Goal: Information Seeking & Learning: Learn about a topic

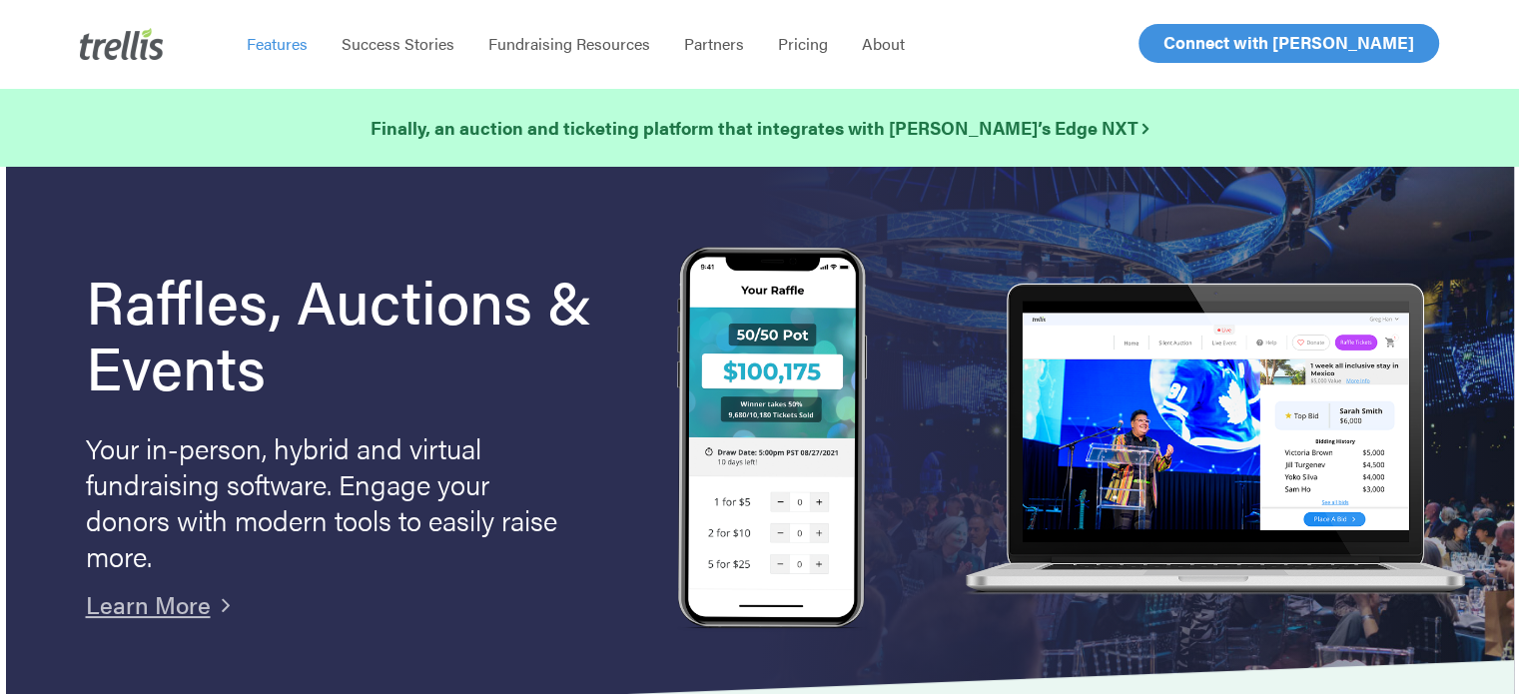
click at [289, 39] on span "Features" at bounding box center [277, 43] width 61 height 23
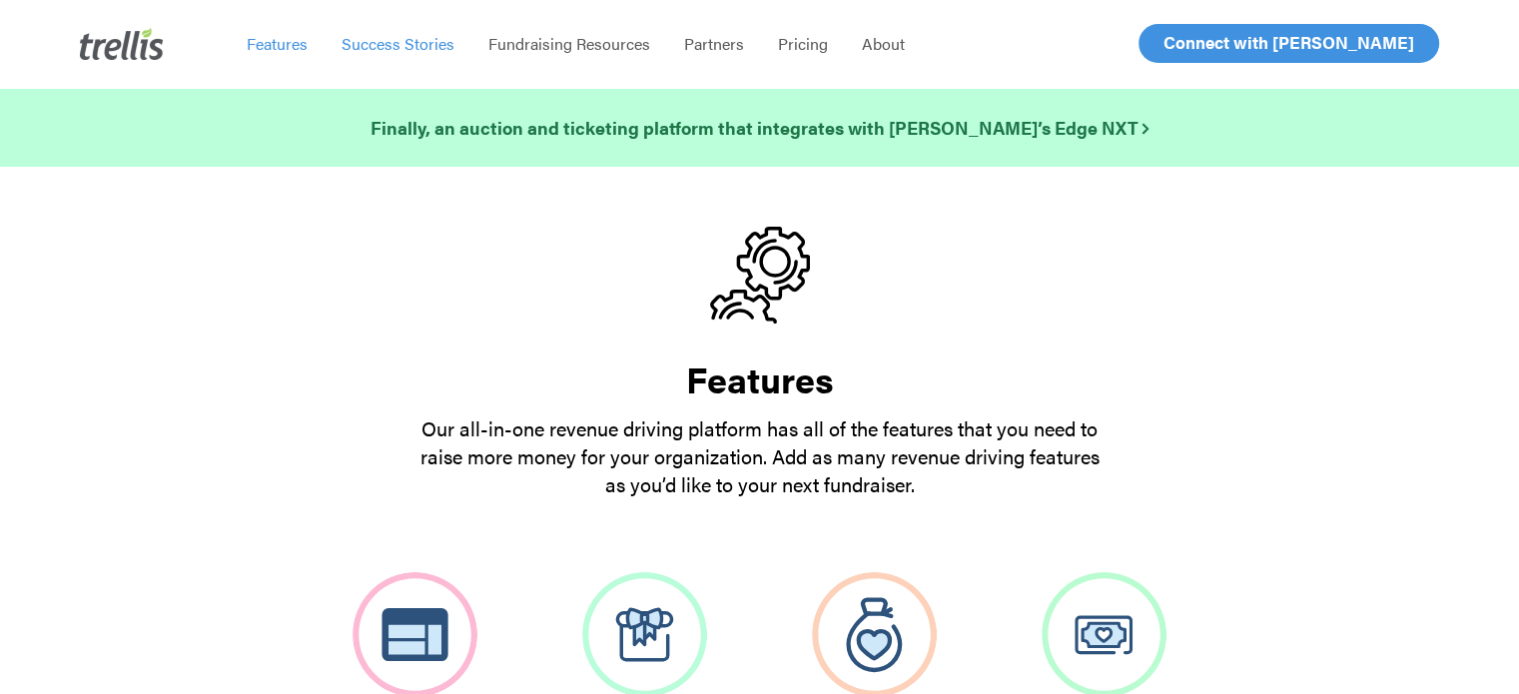
click at [391, 47] on span "Success Stories" at bounding box center [398, 43] width 113 height 23
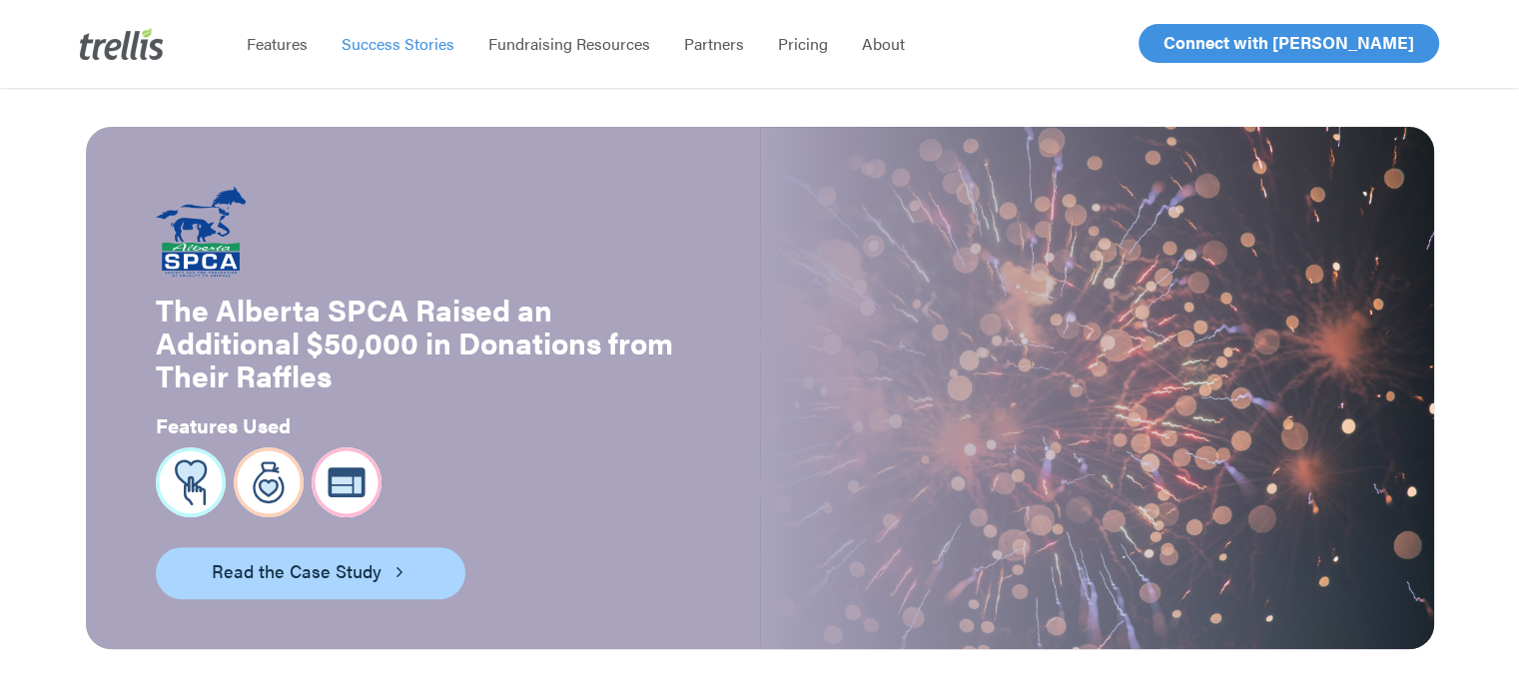
scroll to position [78, 0]
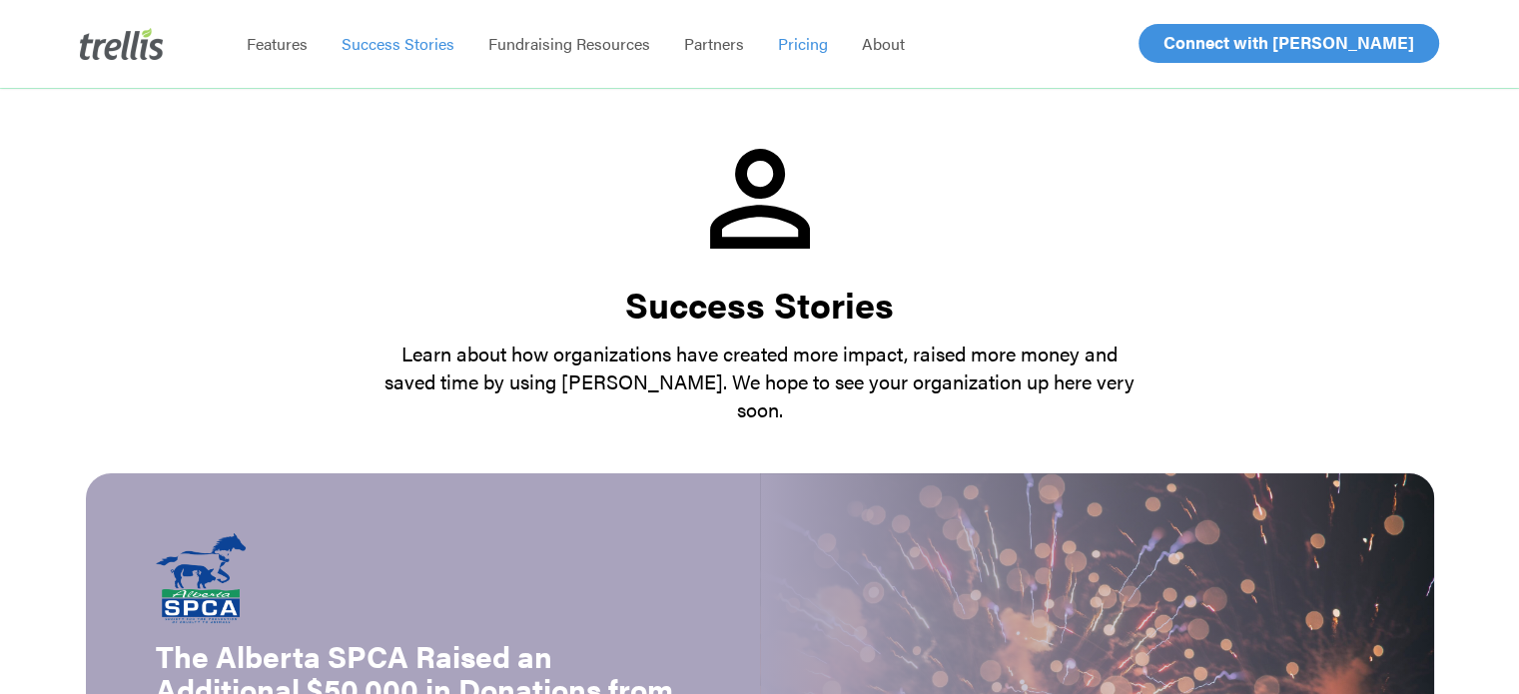
click at [802, 49] on span "Pricing" at bounding box center [803, 43] width 50 height 23
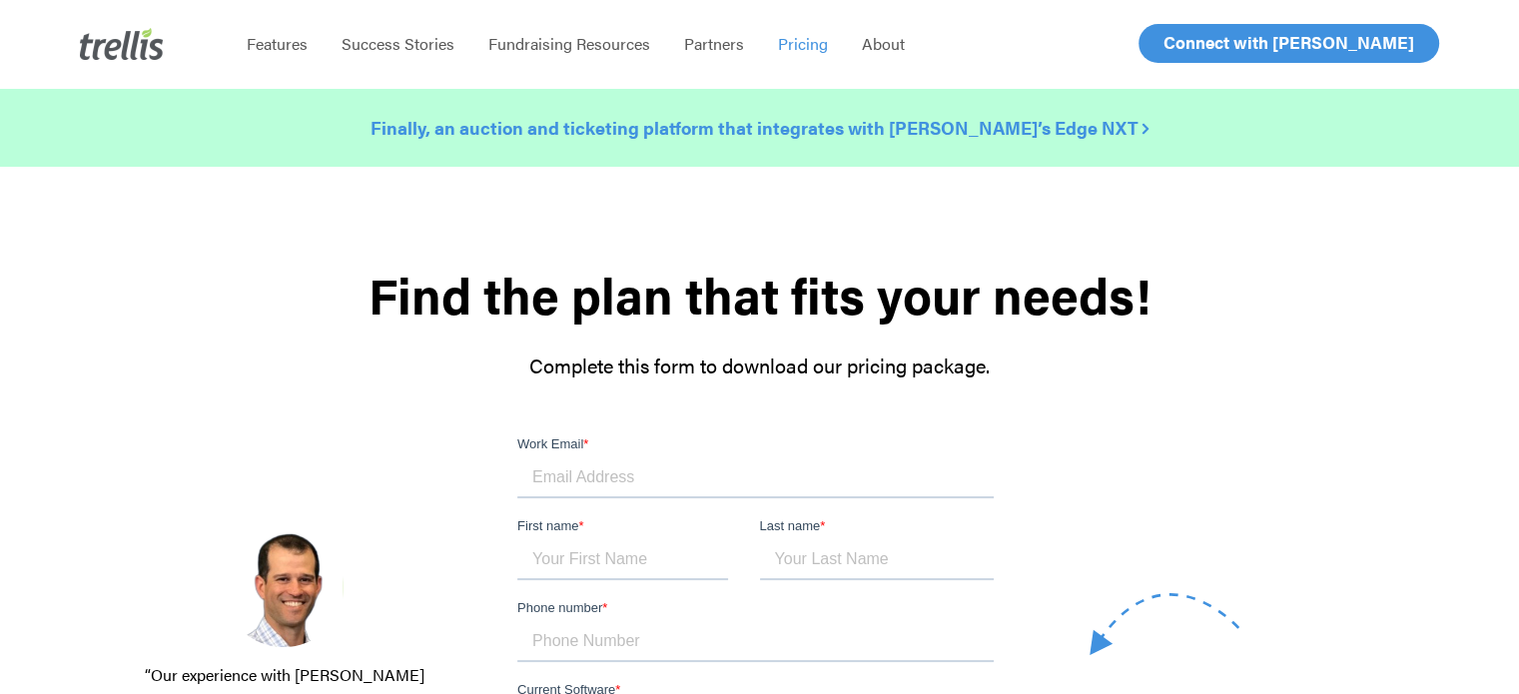
click at [995, 128] on strong "Finally, an auction and ticketing platform that integrates with [PERSON_NAME]’s…" at bounding box center [760, 127] width 778 height 25
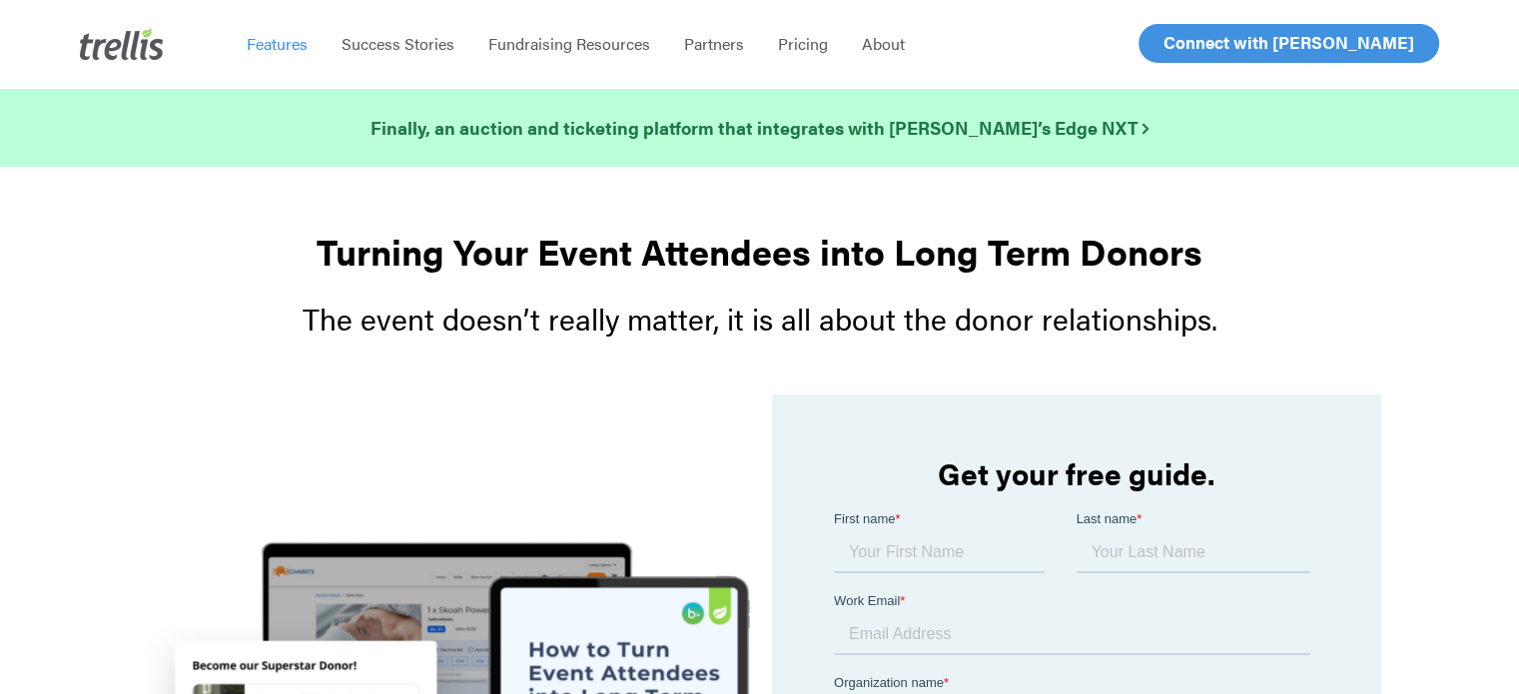
click at [277, 46] on span "Features" at bounding box center [277, 43] width 61 height 23
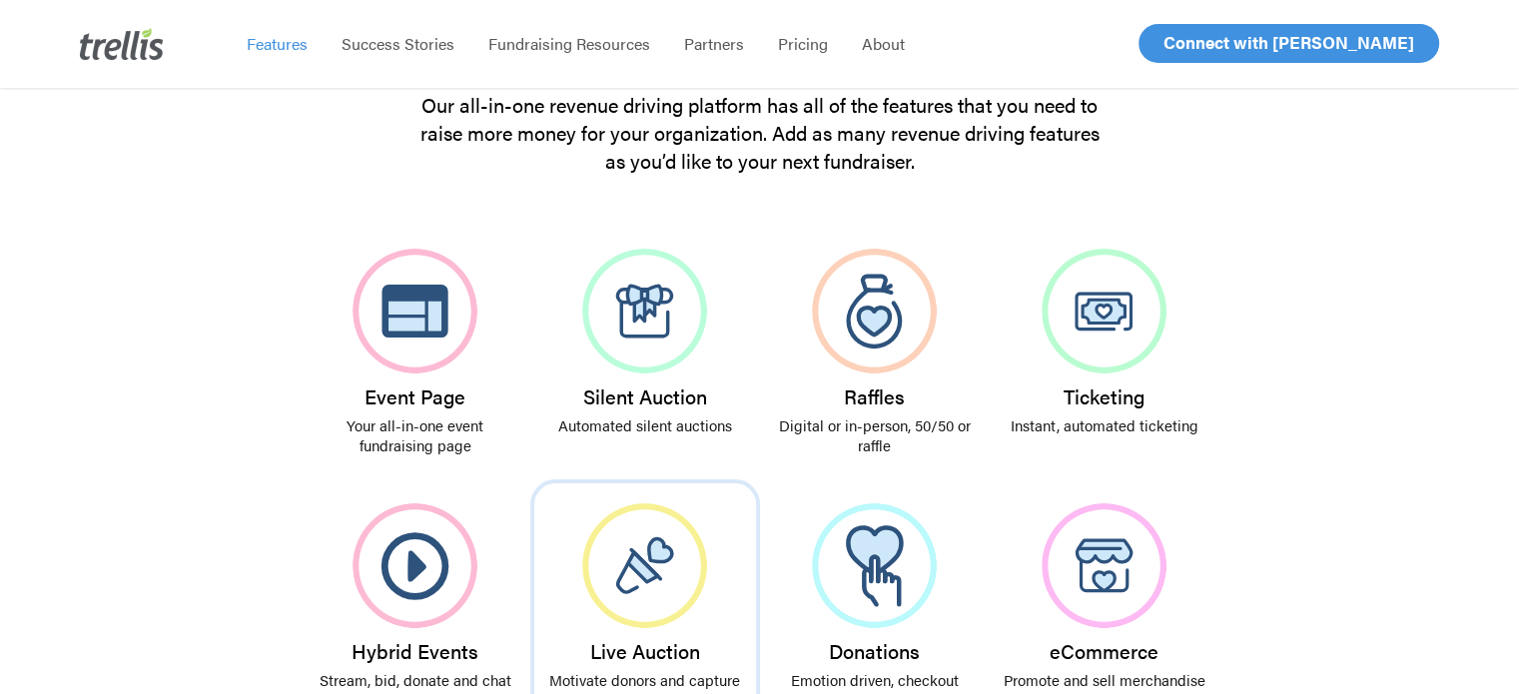
scroll to position [400, 0]
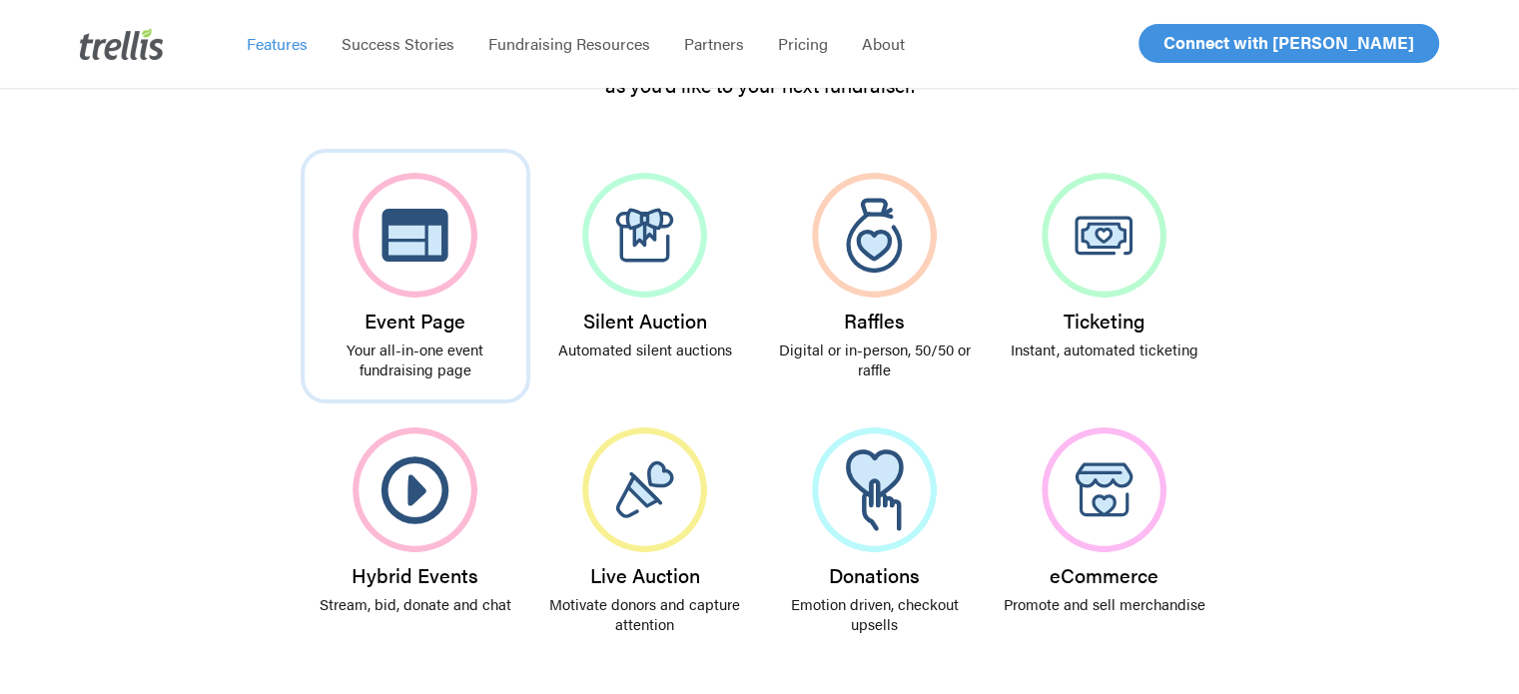
click at [407, 353] on p "Your all-in-one event fundraising page" at bounding box center [416, 360] width 202 height 40
